Goal: Check status: Check status

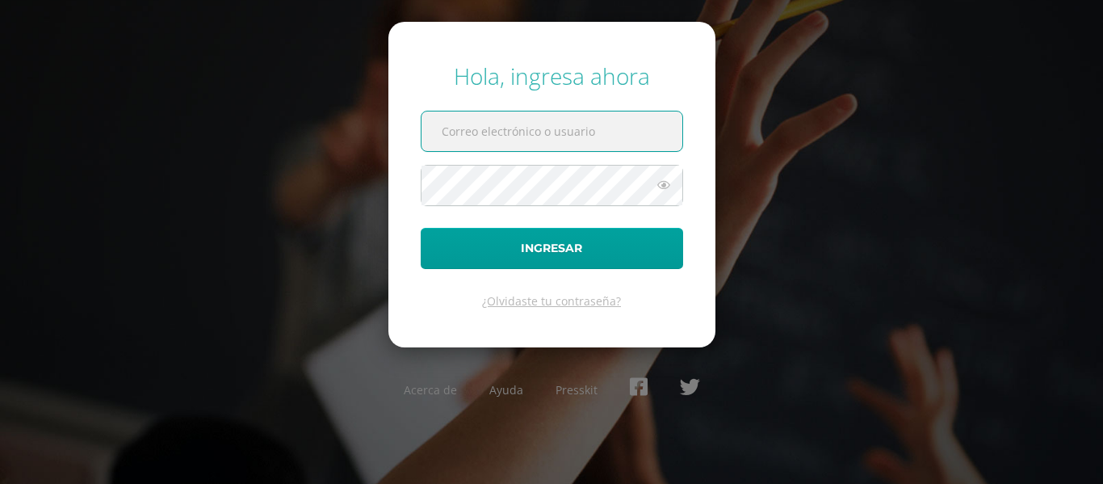
click at [614, 113] on input "text" at bounding box center [551, 131] width 261 height 40
type input "24034@lasallechiquimula.edu.gt"
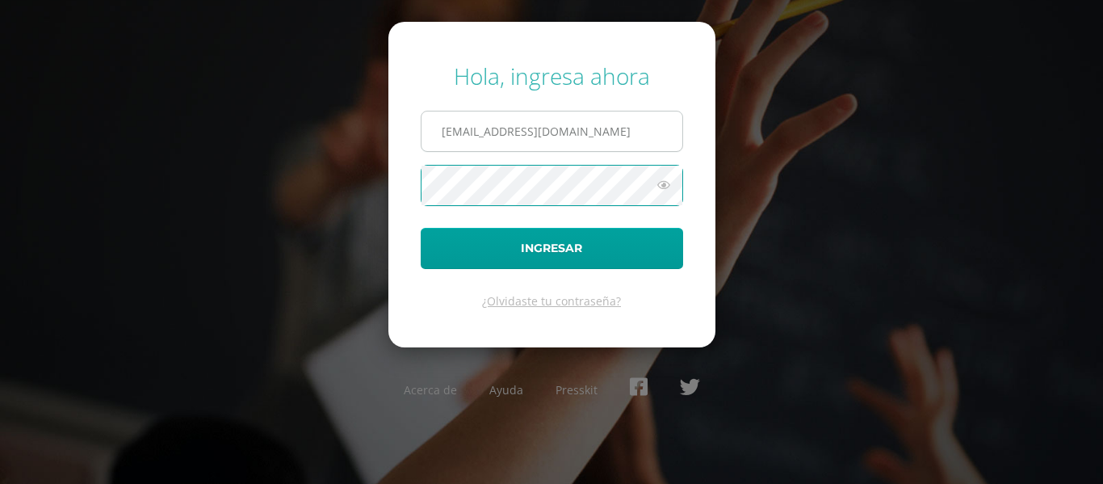
click at [421, 228] on button "Ingresar" at bounding box center [552, 248] width 262 height 41
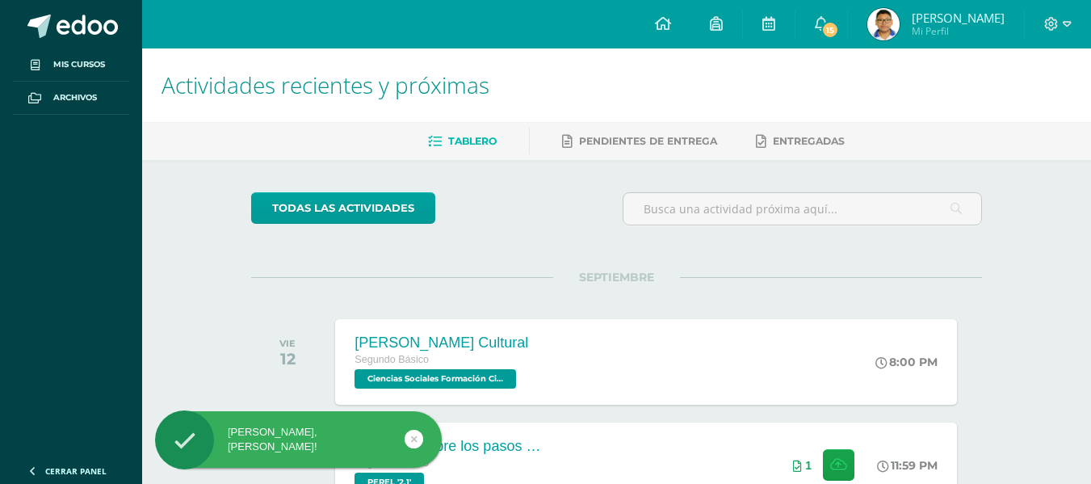
click at [912, 13] on span "[PERSON_NAME]" at bounding box center [958, 18] width 93 height 16
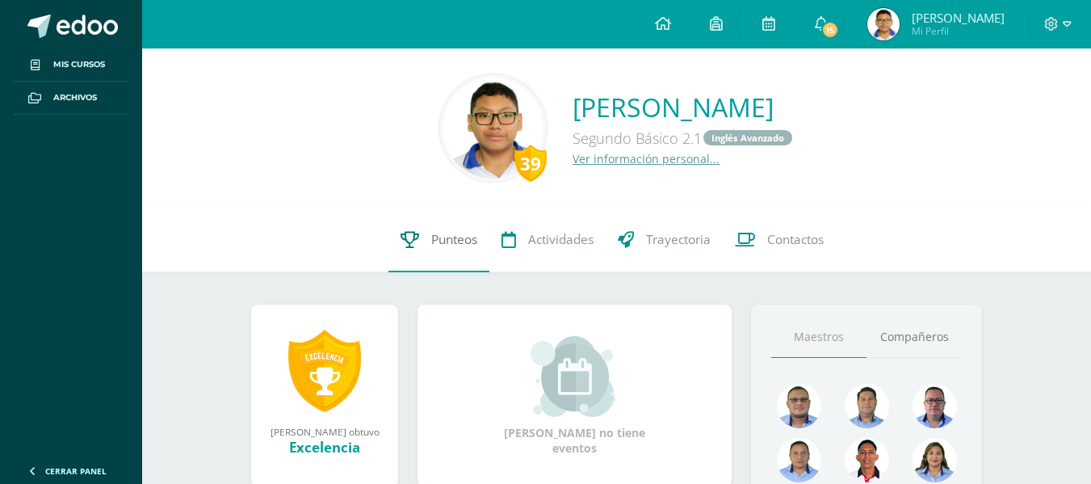
click at [437, 233] on span "Punteos" at bounding box center [454, 239] width 46 height 17
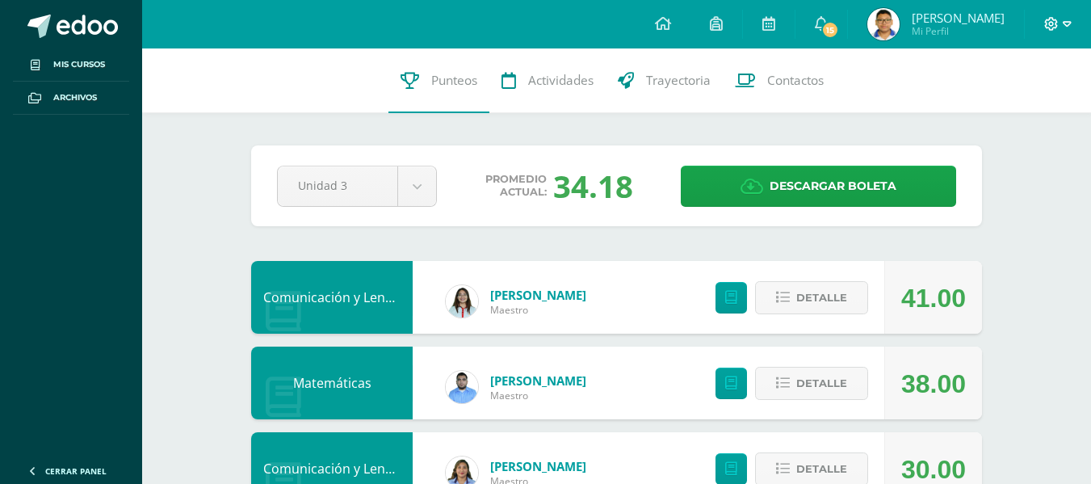
click at [1063, 19] on icon at bounding box center [1067, 24] width 9 height 15
click at [1027, 103] on span "Cerrar sesión" at bounding box center [1016, 110] width 73 height 15
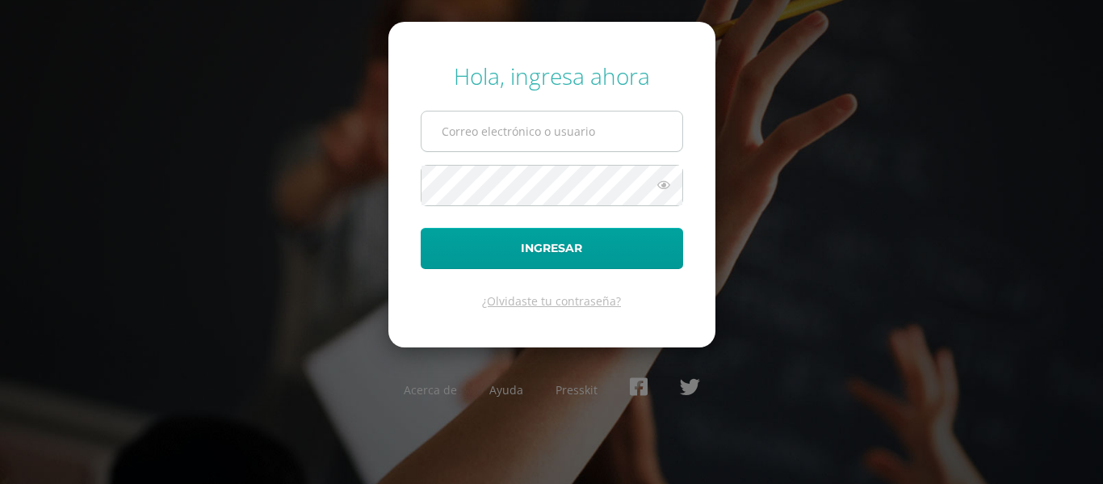
click at [472, 136] on input "text" at bounding box center [551, 131] width 261 height 40
type input "[EMAIL_ADDRESS][DOMAIN_NAME]"
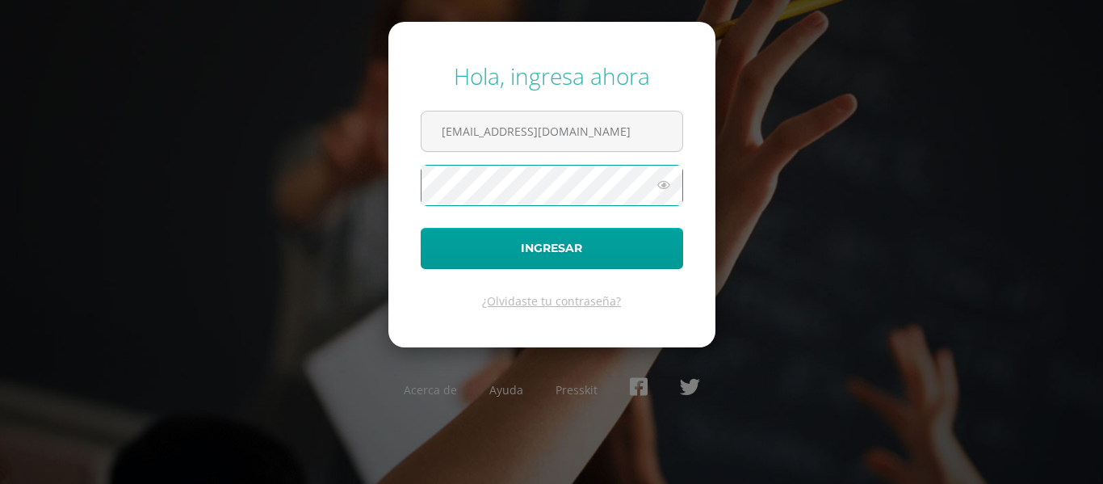
click at [421, 228] on button "Ingresar" at bounding box center [552, 248] width 262 height 41
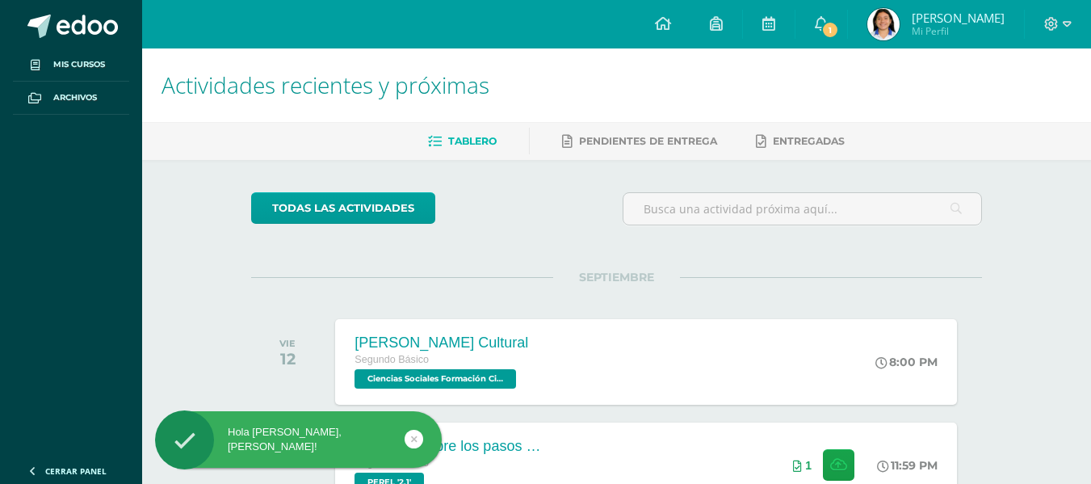
click at [946, 27] on span "Mi Perfil" at bounding box center [958, 31] width 93 height 14
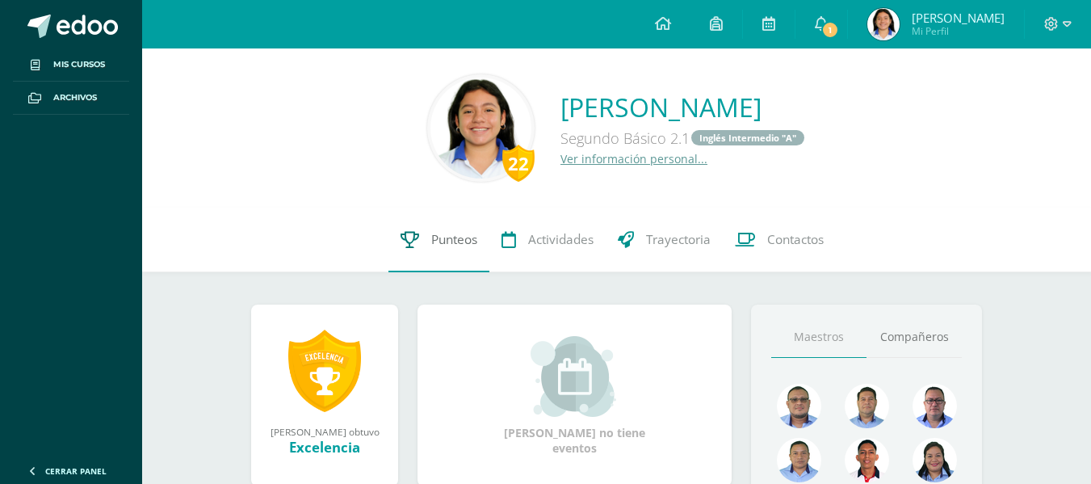
click at [455, 237] on span "Punteos" at bounding box center [454, 239] width 46 height 17
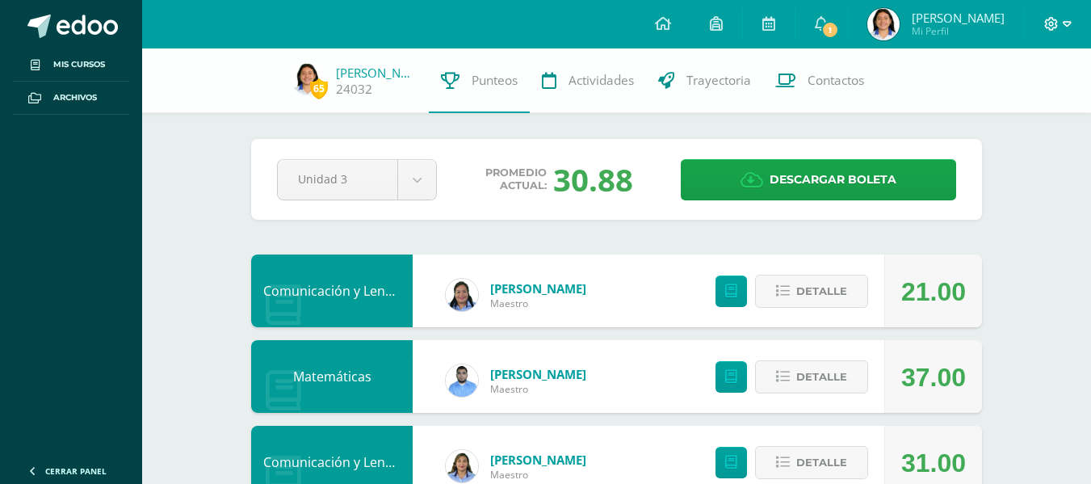
click at [1063, 20] on icon at bounding box center [1067, 24] width 9 height 15
click at [1007, 108] on span "Cerrar sesión" at bounding box center [1016, 110] width 73 height 15
